Goal: Transaction & Acquisition: Purchase product/service

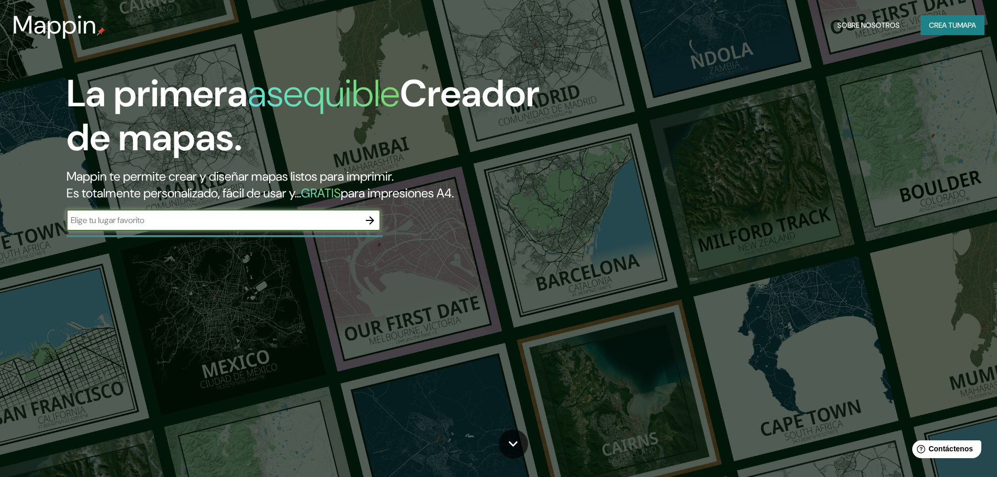
click at [268, 224] on input "text" at bounding box center [212, 220] width 293 height 12
paste input "[STREET_ADDRESS]"
type input "[STREET_ADDRESS]"
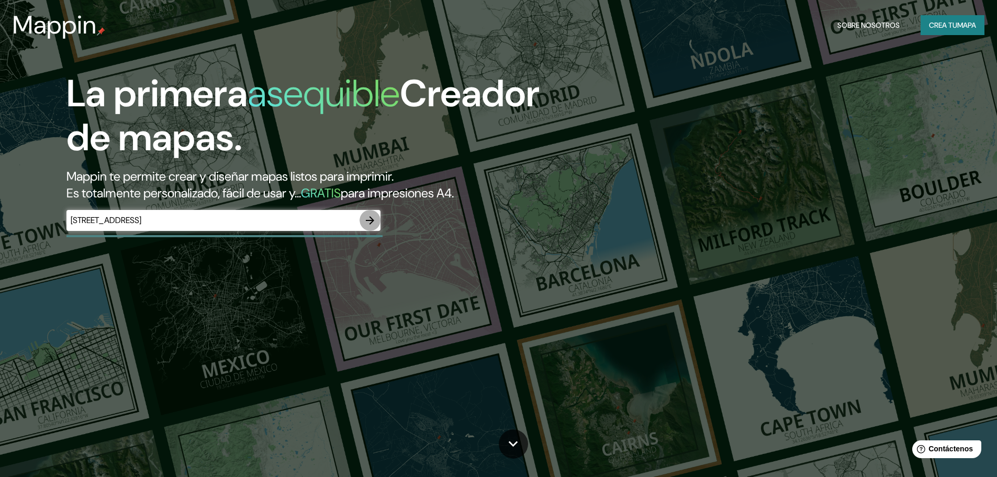
click at [376, 218] on icon "button" at bounding box center [370, 220] width 13 height 13
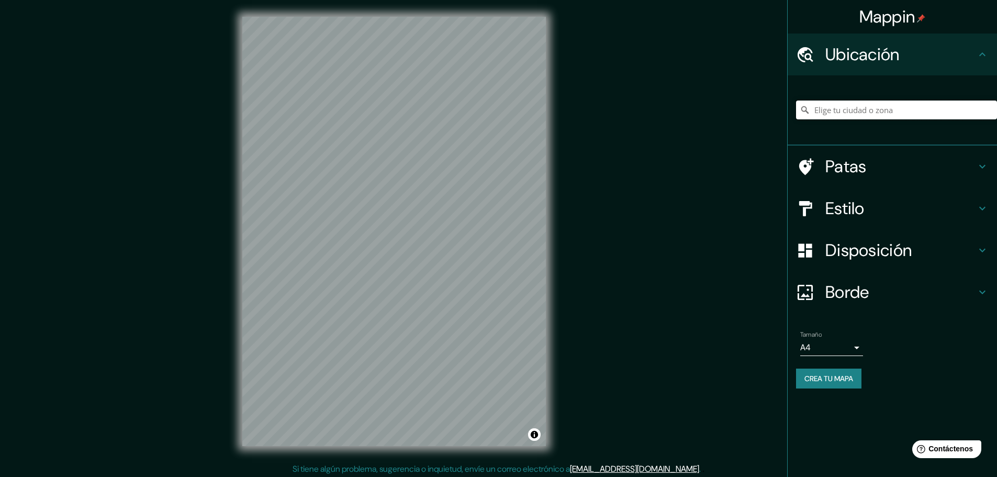
click at [859, 117] on input "Elige tu ciudad o zona" at bounding box center [896, 109] width 201 height 19
paste input "[STREET_ADDRESS]"
type input "[STREET_ADDRESS]"
click at [881, 212] on h4 "Estilo" at bounding box center [900, 208] width 151 height 21
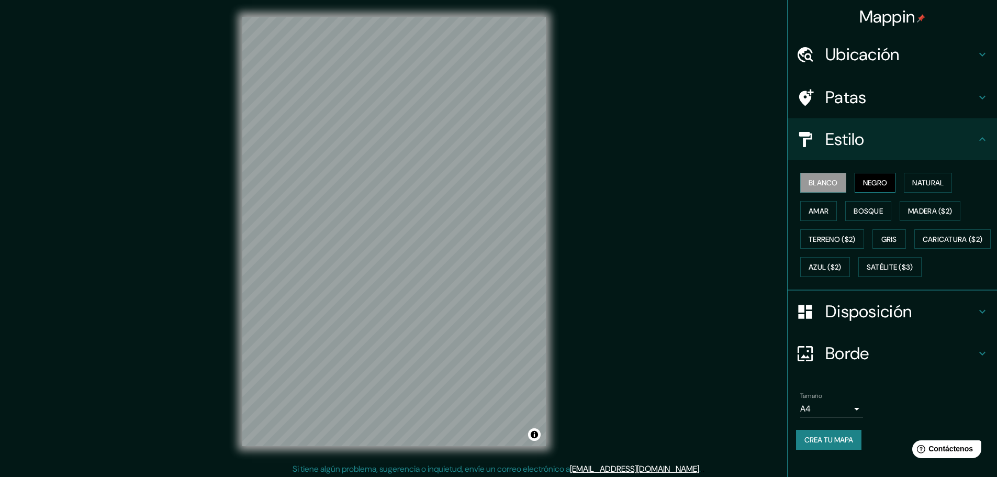
click at [877, 183] on font "Negro" at bounding box center [875, 182] width 25 height 9
click at [905, 183] on button "Natural" at bounding box center [928, 183] width 48 height 20
click at [819, 207] on font "Amar" at bounding box center [818, 210] width 20 height 9
click at [865, 216] on font "Bosque" at bounding box center [867, 211] width 29 height 14
click at [826, 232] on font "Terreno ($2)" at bounding box center [831, 239] width 47 height 14
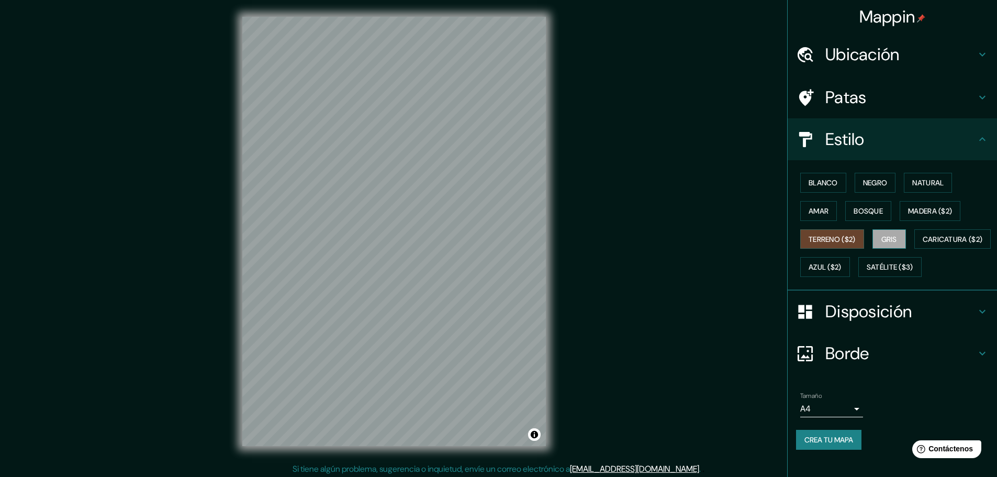
click at [882, 239] on font "Gris" at bounding box center [889, 238] width 16 height 9
click at [922, 244] on font "Caricatura ($2)" at bounding box center [952, 238] width 60 height 9
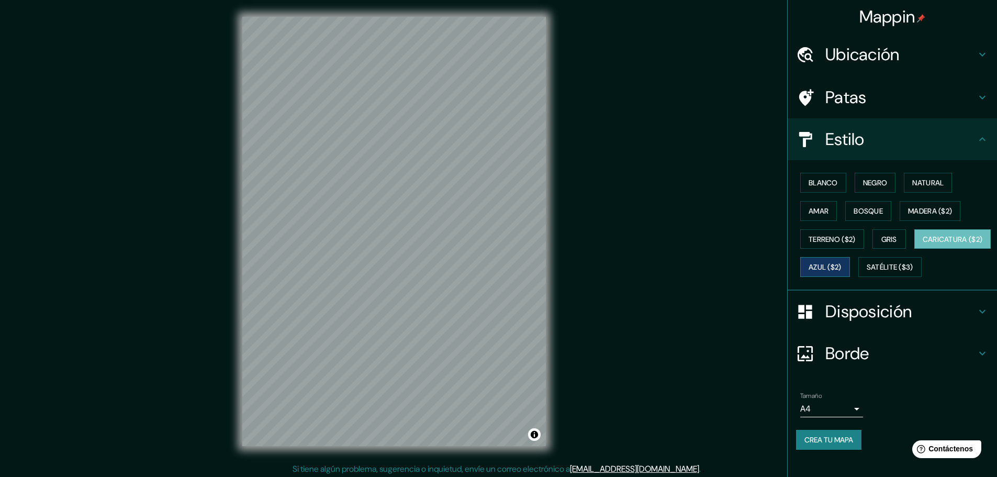
click at [850, 271] on button "Azul ($2)" at bounding box center [825, 267] width 50 height 20
click at [866, 274] on font "Satélite ($3)" at bounding box center [889, 267] width 47 height 14
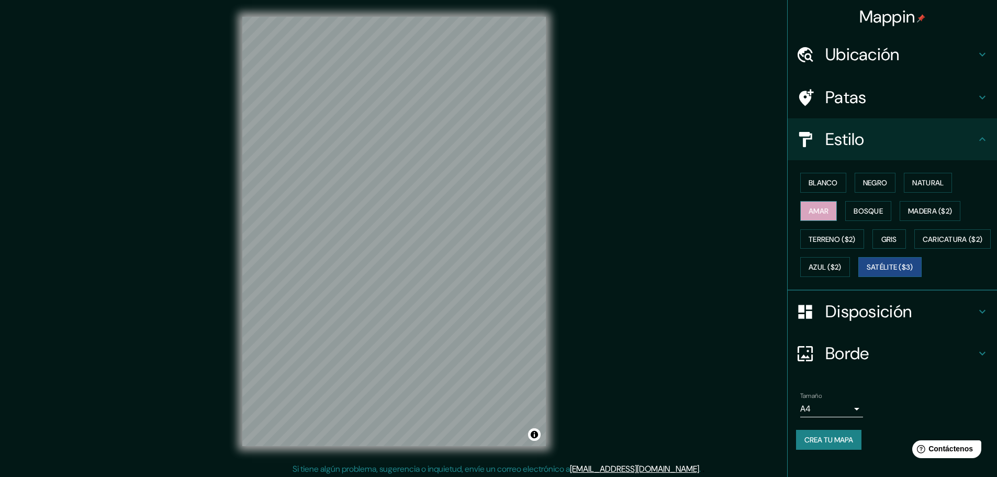
click at [808, 205] on font "Amar" at bounding box center [818, 211] width 20 height 14
click at [928, 187] on font "Natural" at bounding box center [927, 182] width 31 height 9
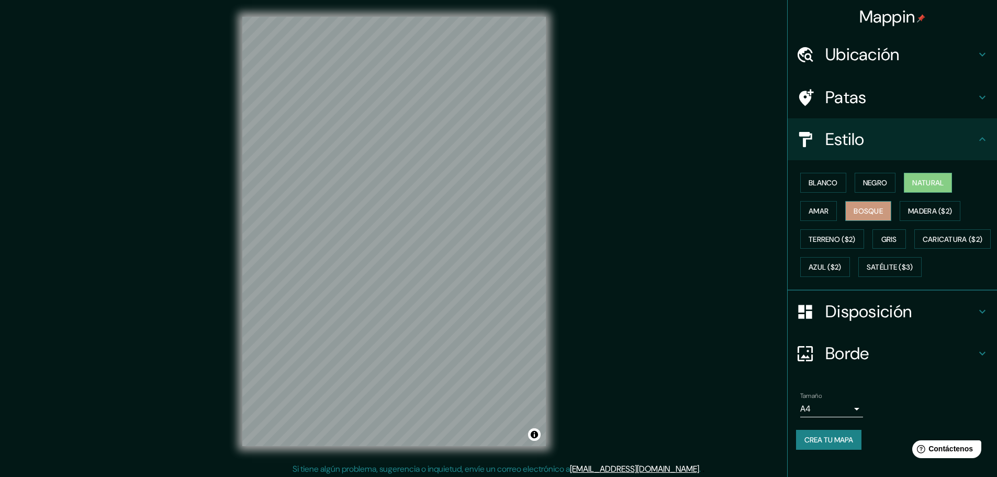
click at [871, 212] on font "Bosque" at bounding box center [867, 210] width 29 height 9
click at [914, 212] on font "Madera ($2)" at bounding box center [930, 210] width 44 height 9
click at [880, 212] on button "Bosque" at bounding box center [868, 211] width 46 height 20
click at [808, 214] on font "Amar" at bounding box center [818, 210] width 20 height 9
click at [827, 179] on font "Blanco" at bounding box center [822, 182] width 29 height 9
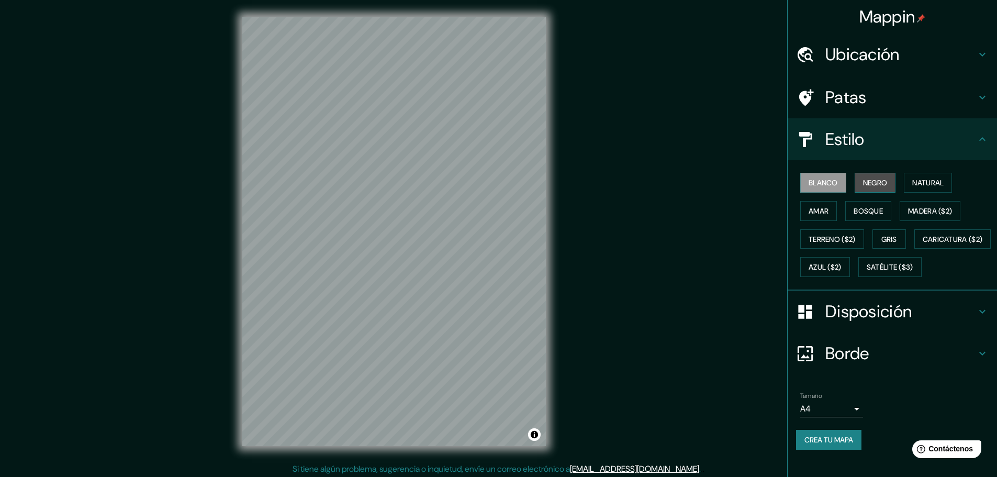
click at [866, 180] on font "Negro" at bounding box center [875, 182] width 25 height 9
click at [905, 182] on button "Natural" at bounding box center [928, 183] width 48 height 20
click at [812, 205] on font "Amar" at bounding box center [818, 211] width 20 height 14
click at [881, 240] on font "Gris" at bounding box center [889, 238] width 16 height 9
click at [819, 210] on font "Amar" at bounding box center [818, 210] width 20 height 9
